Goal: Transaction & Acquisition: Register for event/course

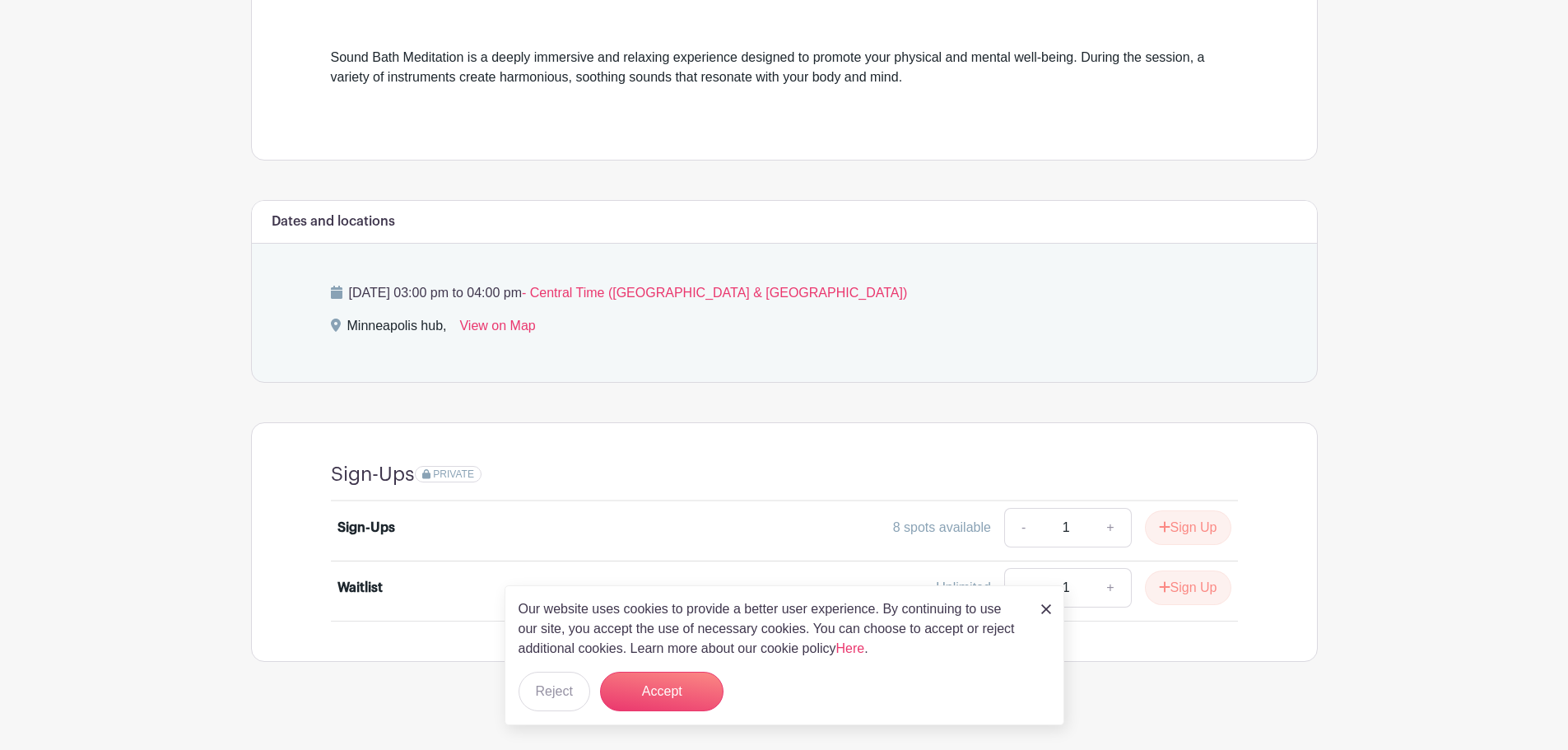
scroll to position [464, 0]
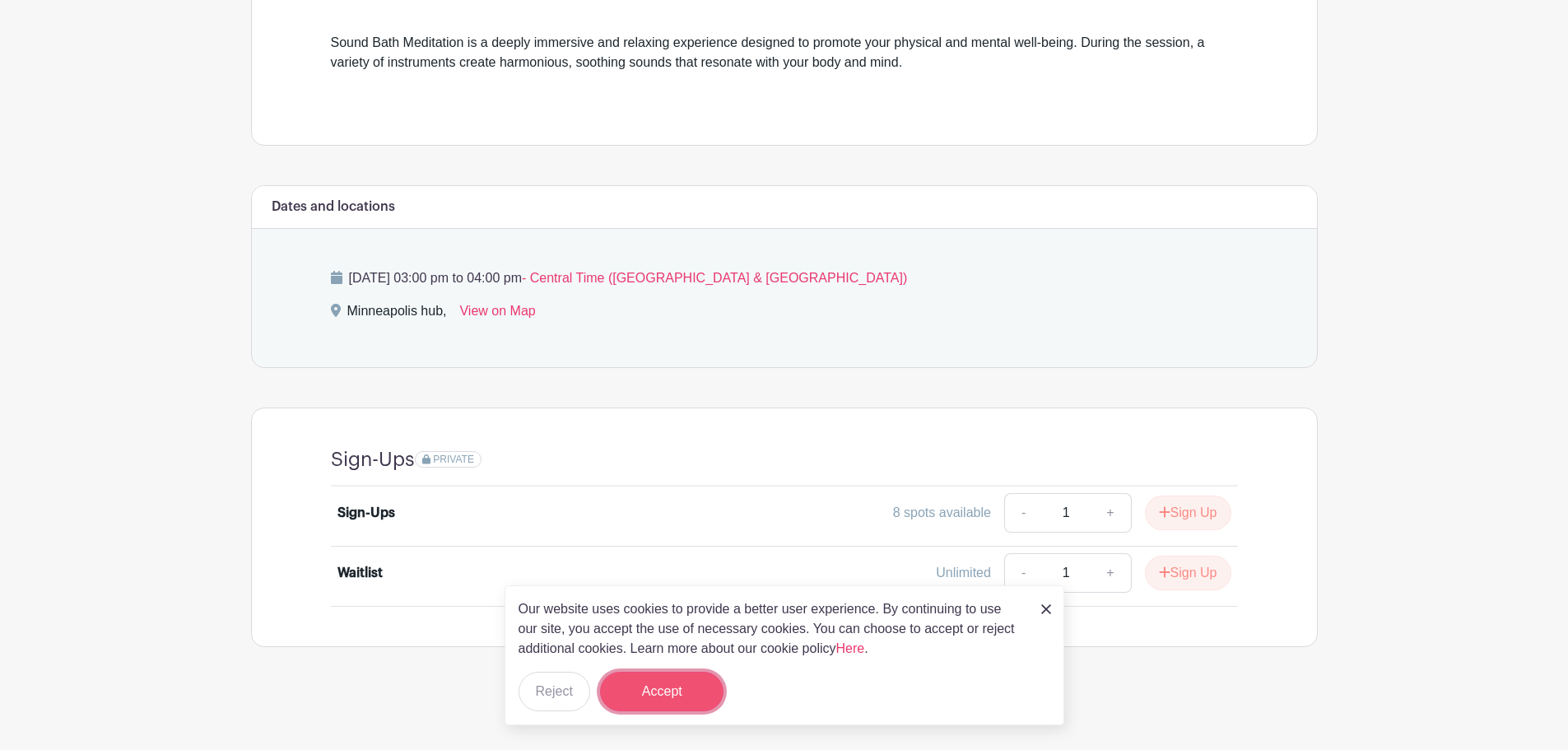
click at [652, 685] on button "Accept" at bounding box center [661, 691] width 123 height 40
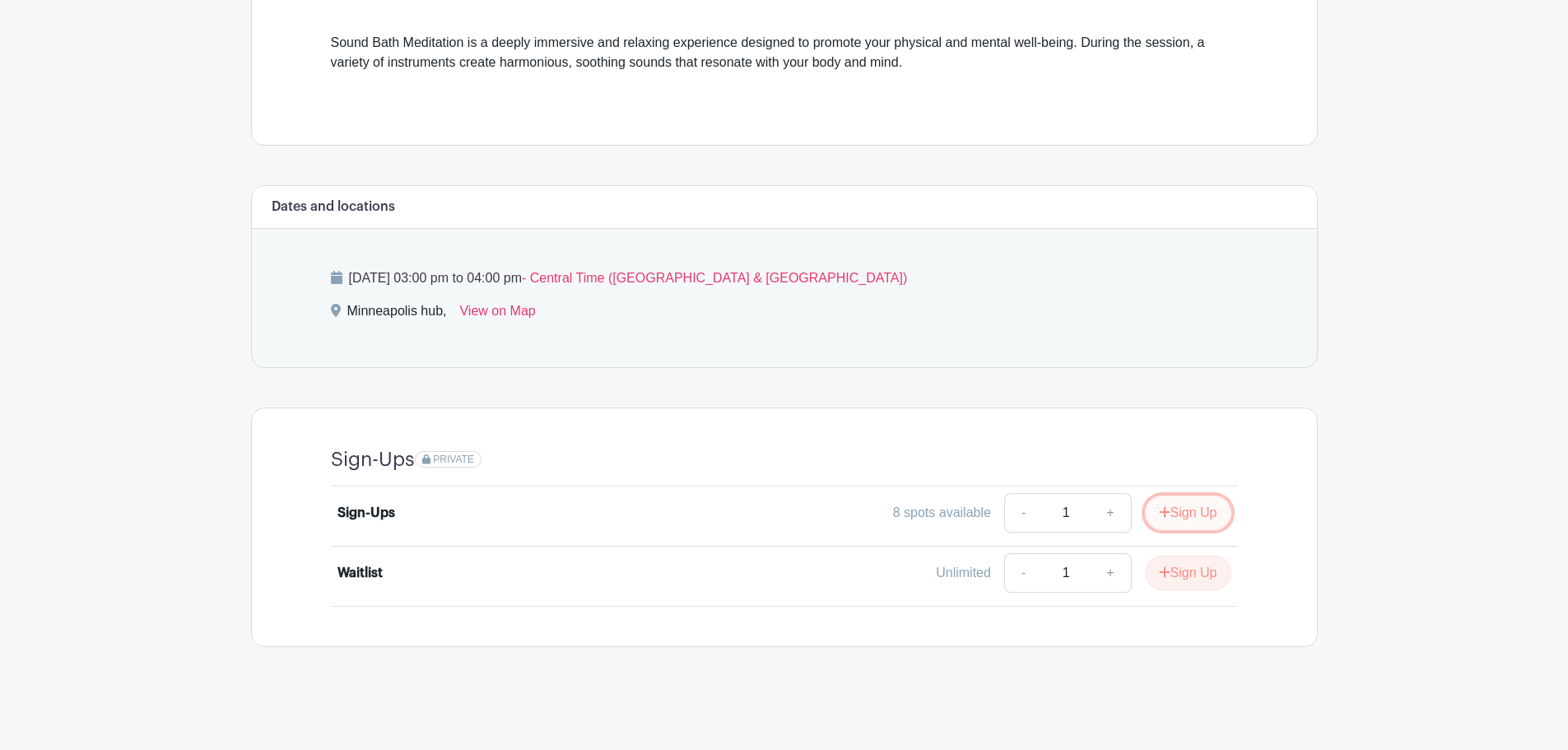
click at [1170, 510] on button "Sign Up" at bounding box center [1189, 513] width 87 height 34
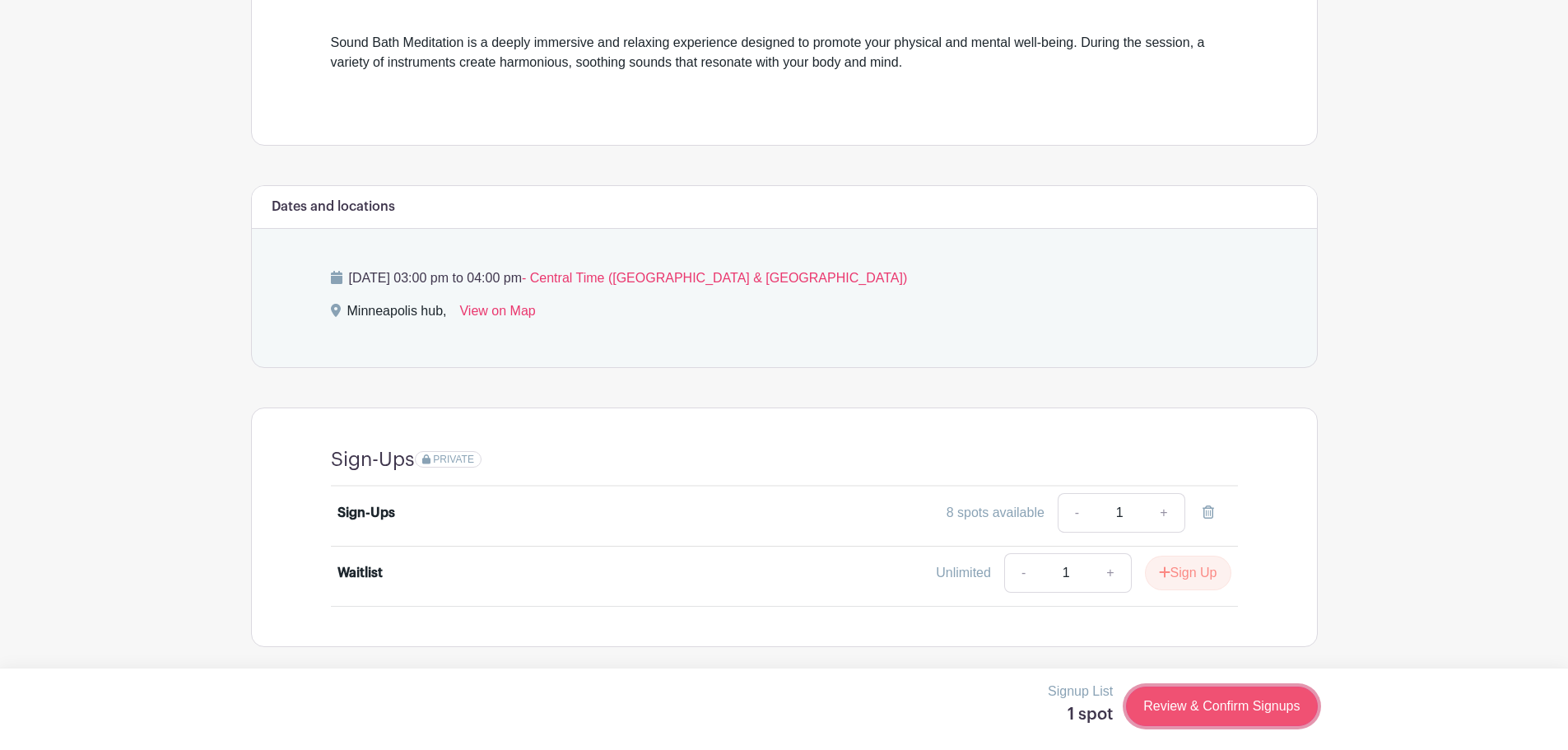
click at [1259, 707] on link "Review & Confirm Signups" at bounding box center [1221, 707] width 191 height 40
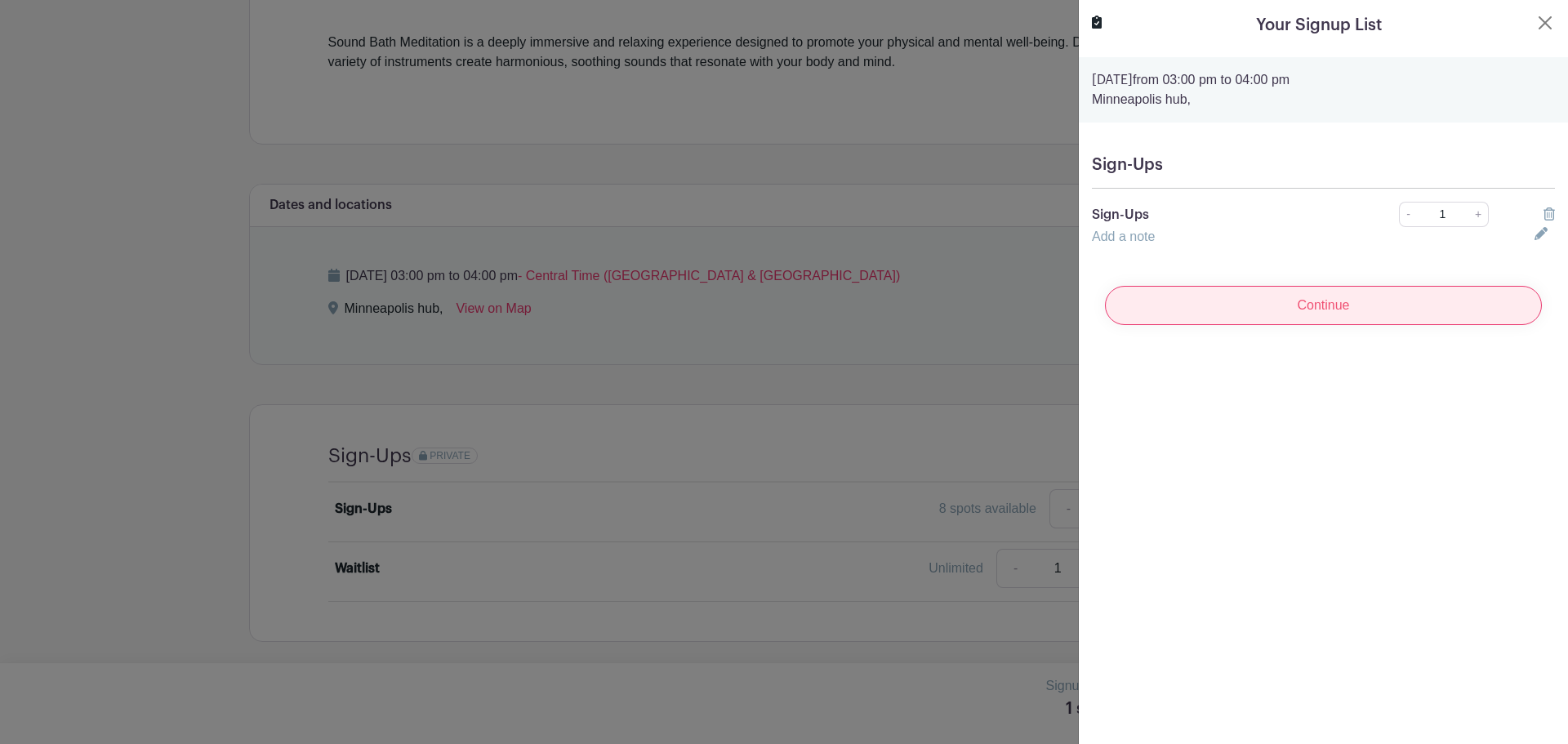
click at [1319, 309] on input "Continue" at bounding box center [1323, 305] width 437 height 39
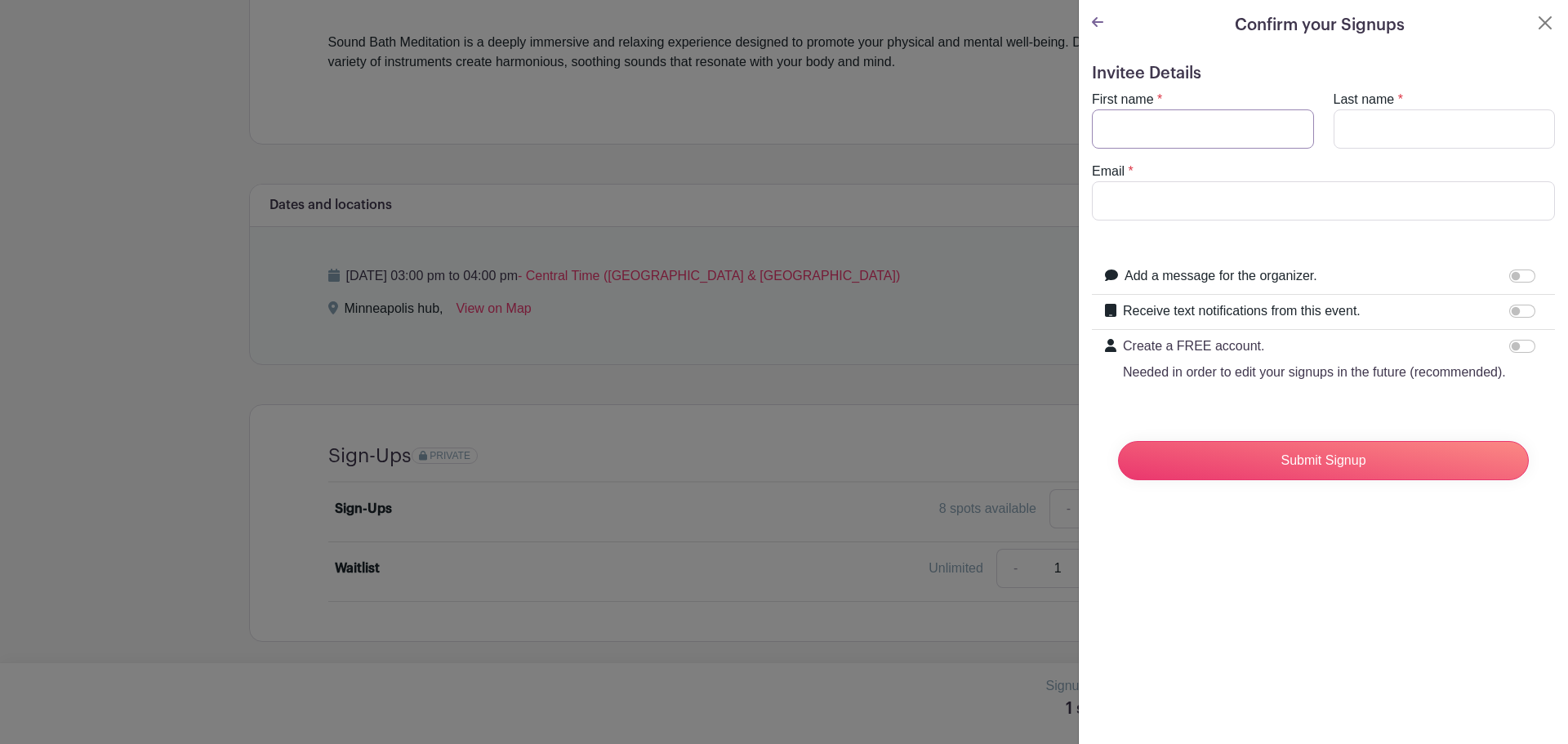
click at [1186, 131] on input "First name" at bounding box center [1202, 129] width 222 height 39
type input "[PERSON_NAME]"
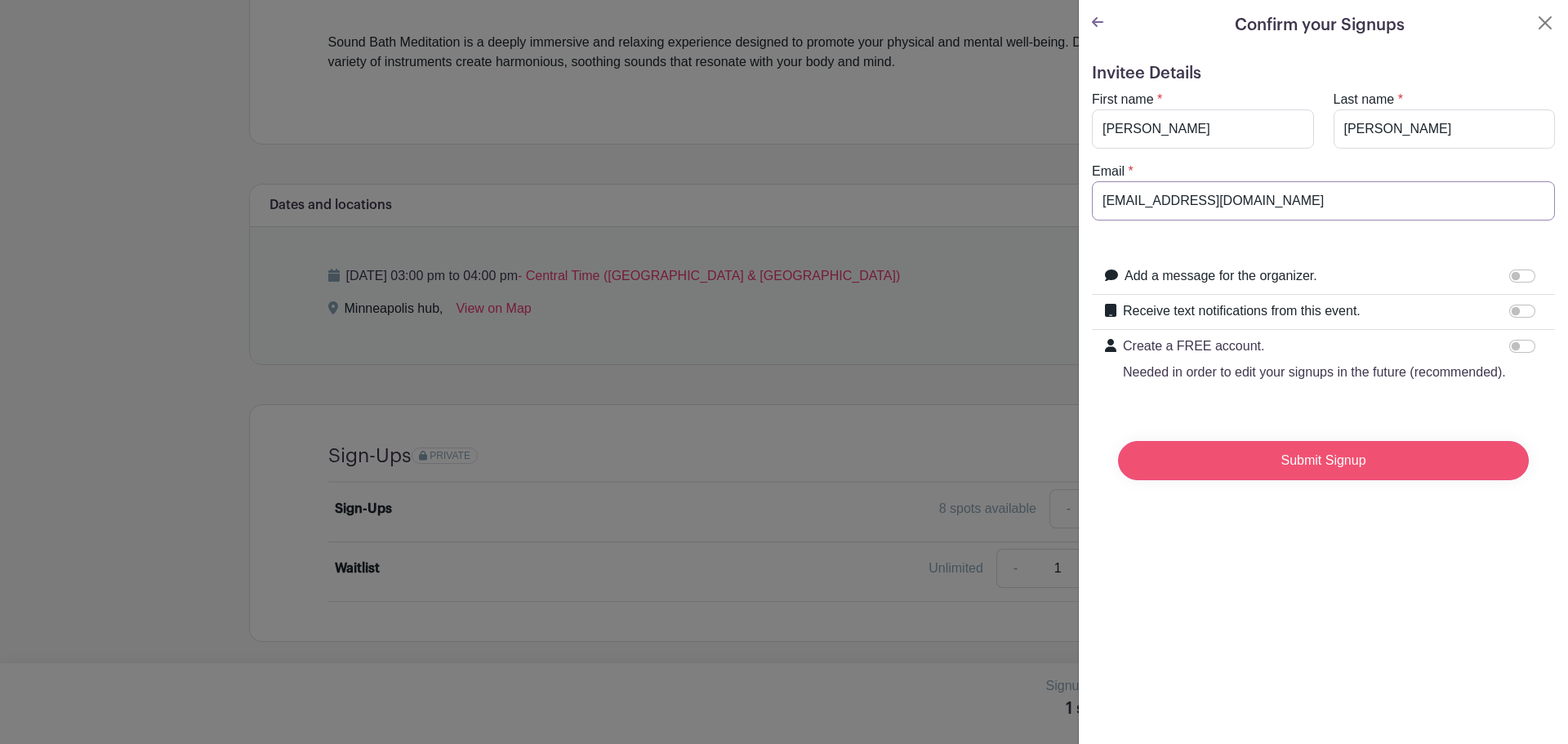
type input "[EMAIL_ADDRESS][DOMAIN_NAME]"
click at [1299, 477] on input "Submit Signup" at bounding box center [1323, 460] width 411 height 39
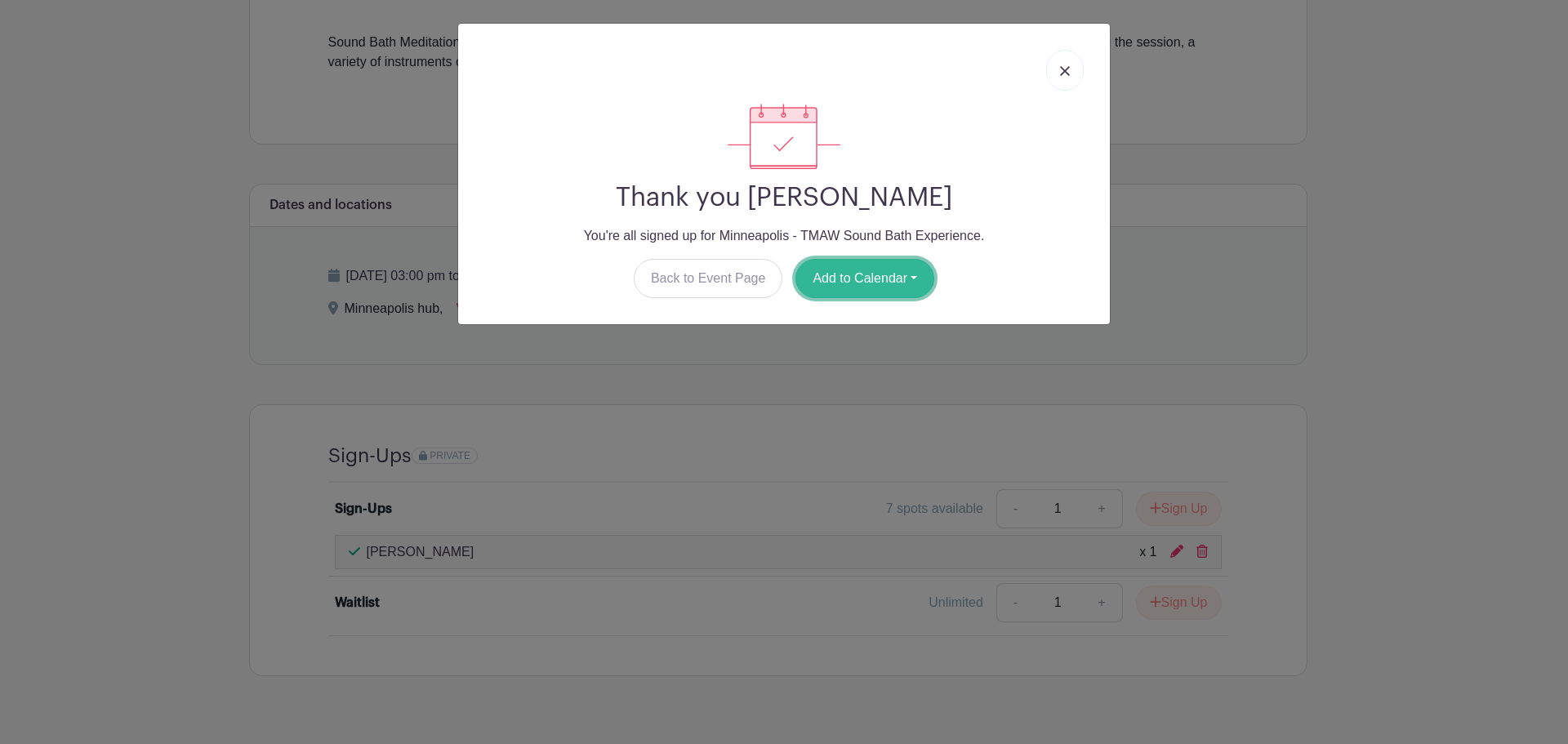
click at [864, 275] on button "Add to Calendar" at bounding box center [864, 278] width 139 height 39
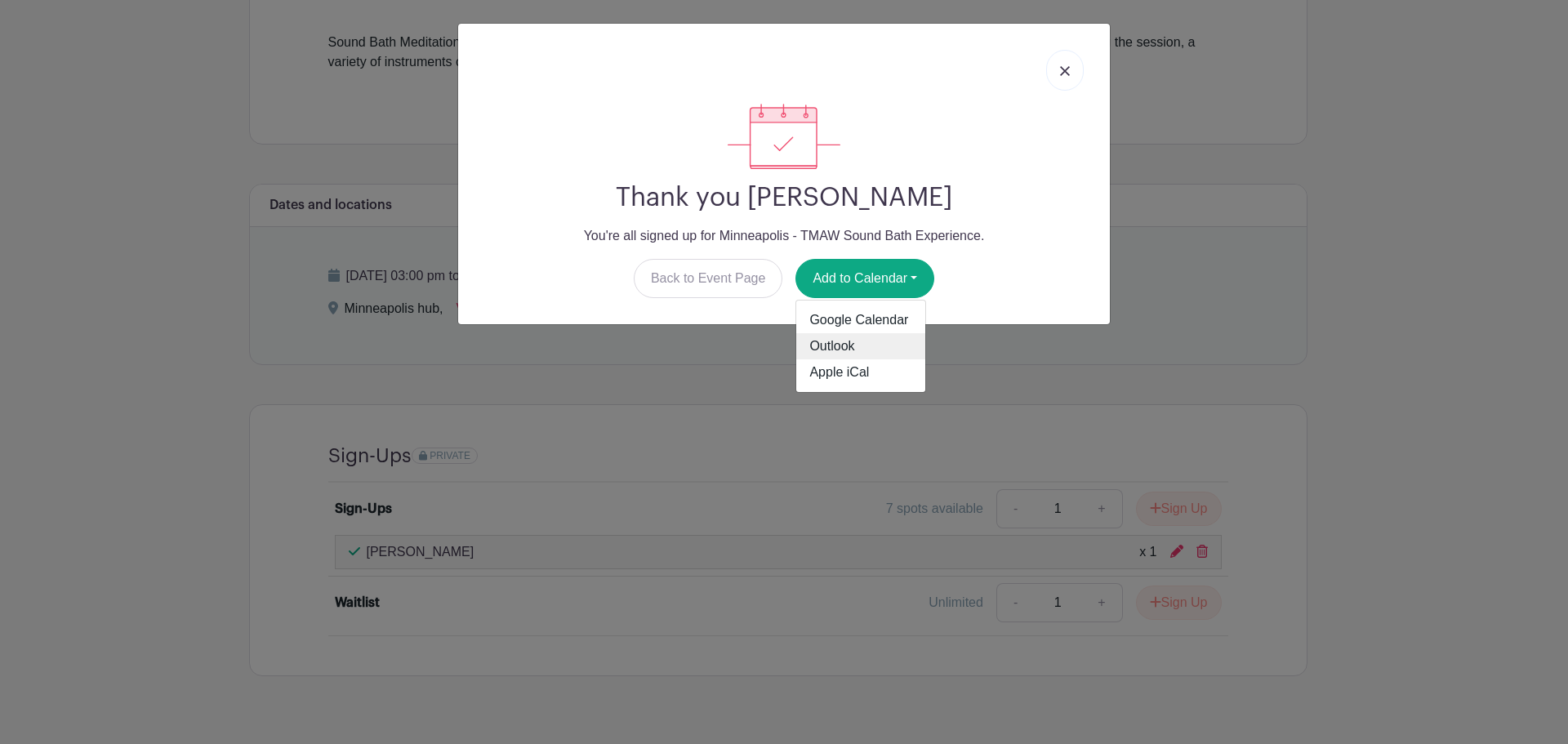
click at [846, 344] on link "Outlook" at bounding box center [861, 346] width 129 height 26
click at [1067, 66] on link at bounding box center [1064, 69] width 38 height 40
